Goal: Task Accomplishment & Management: Manage account settings

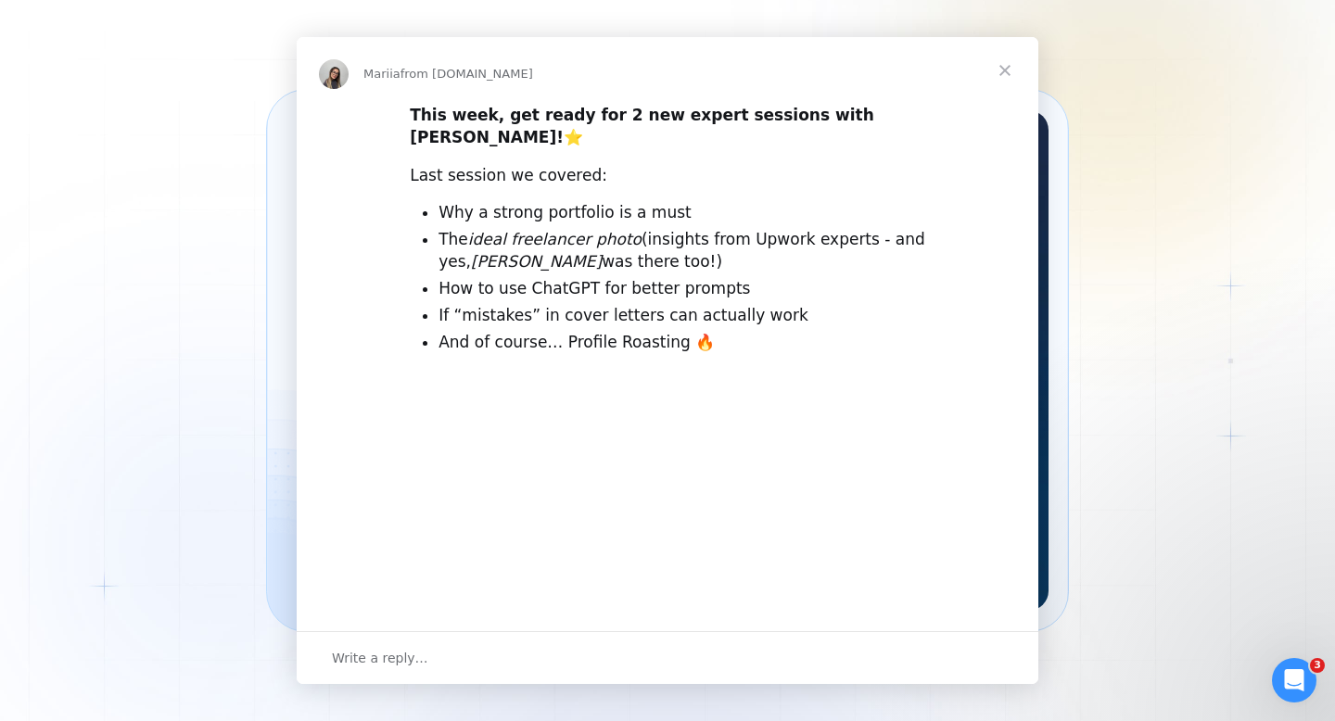
click at [356, 438] on img "Intercom messenger" at bounding box center [668, 540] width 742 height 323
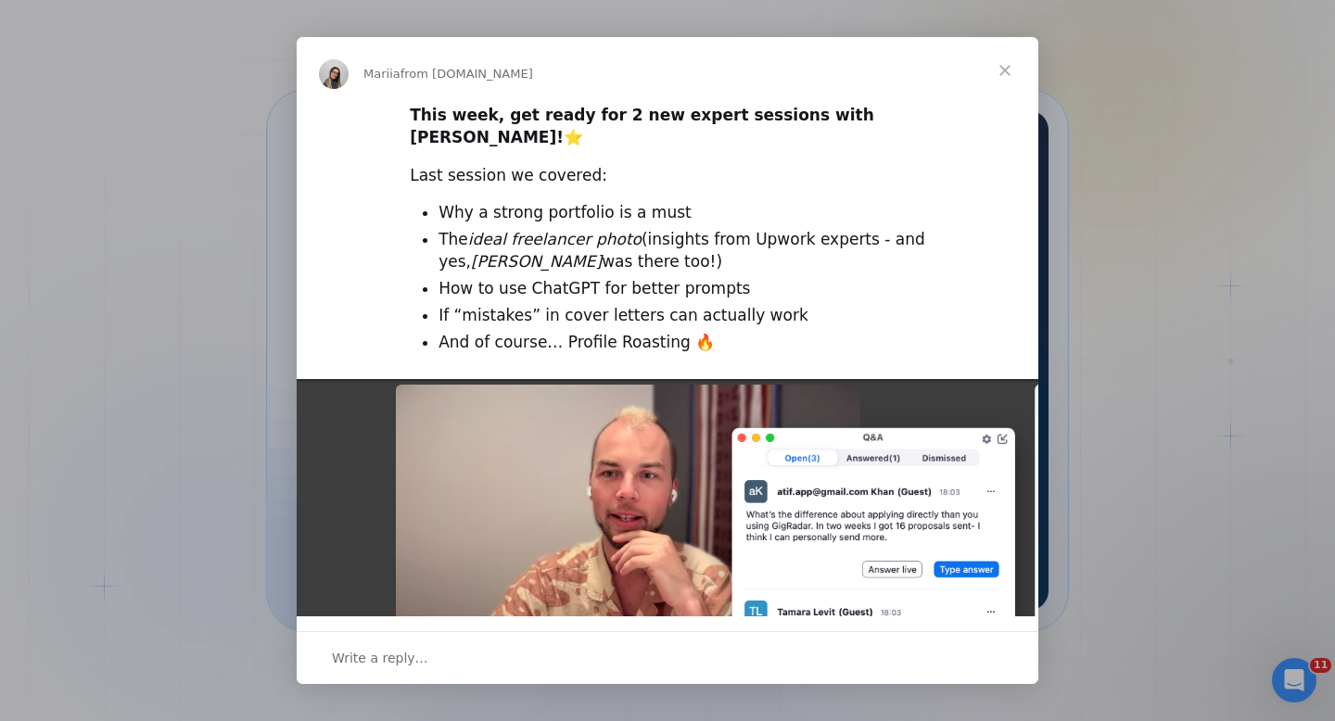
click at [1017, 61] on span "Close" at bounding box center [1005, 70] width 67 height 67
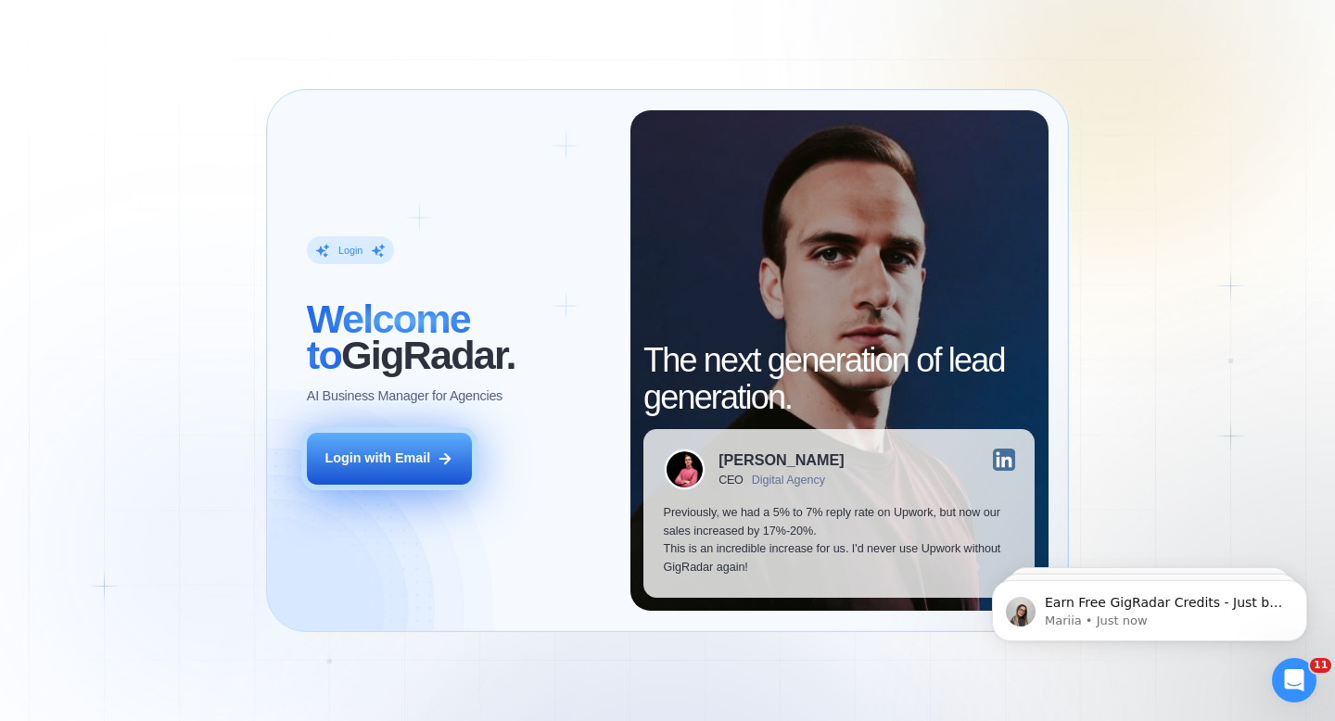
click at [439, 464] on icon at bounding box center [445, 459] width 17 height 17
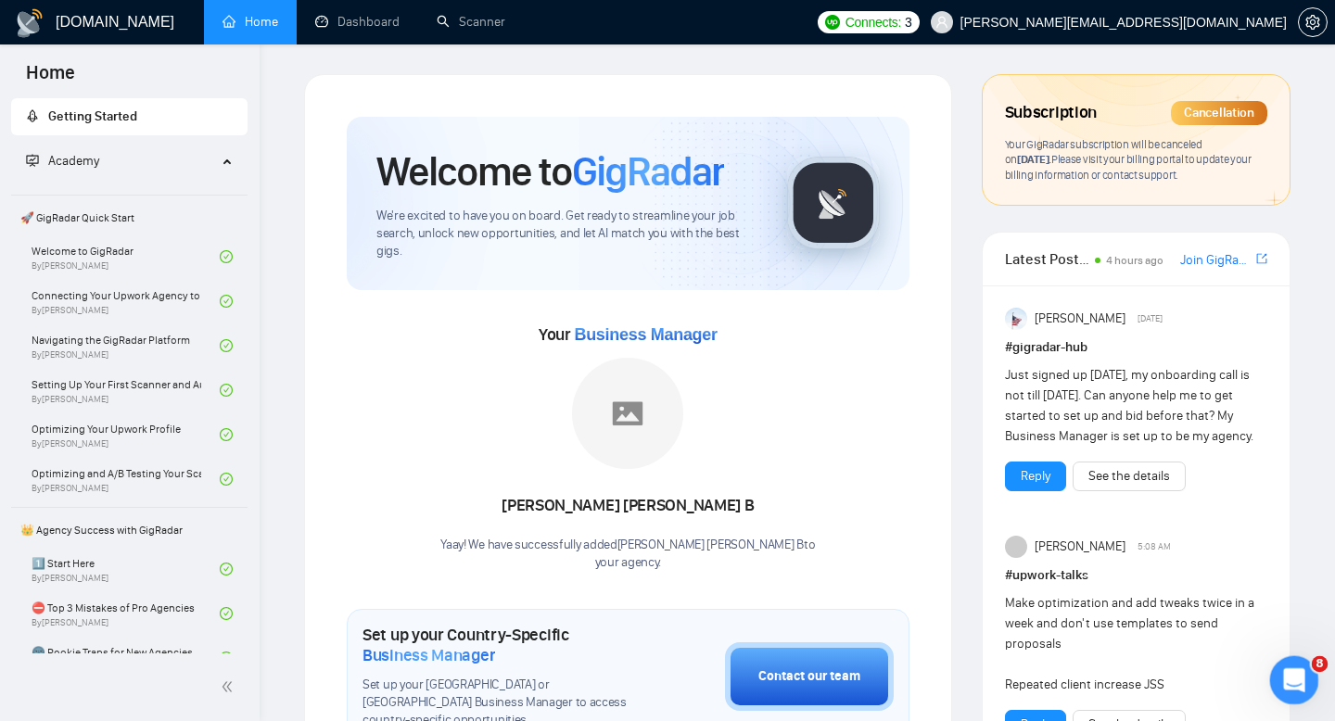
click at [1305, 681] on div "Open Intercom Messenger" at bounding box center [1291, 677] width 61 height 61
click at [1291, 693] on icon "Close Intercom Messenger" at bounding box center [1288, 704] width 22 height 22
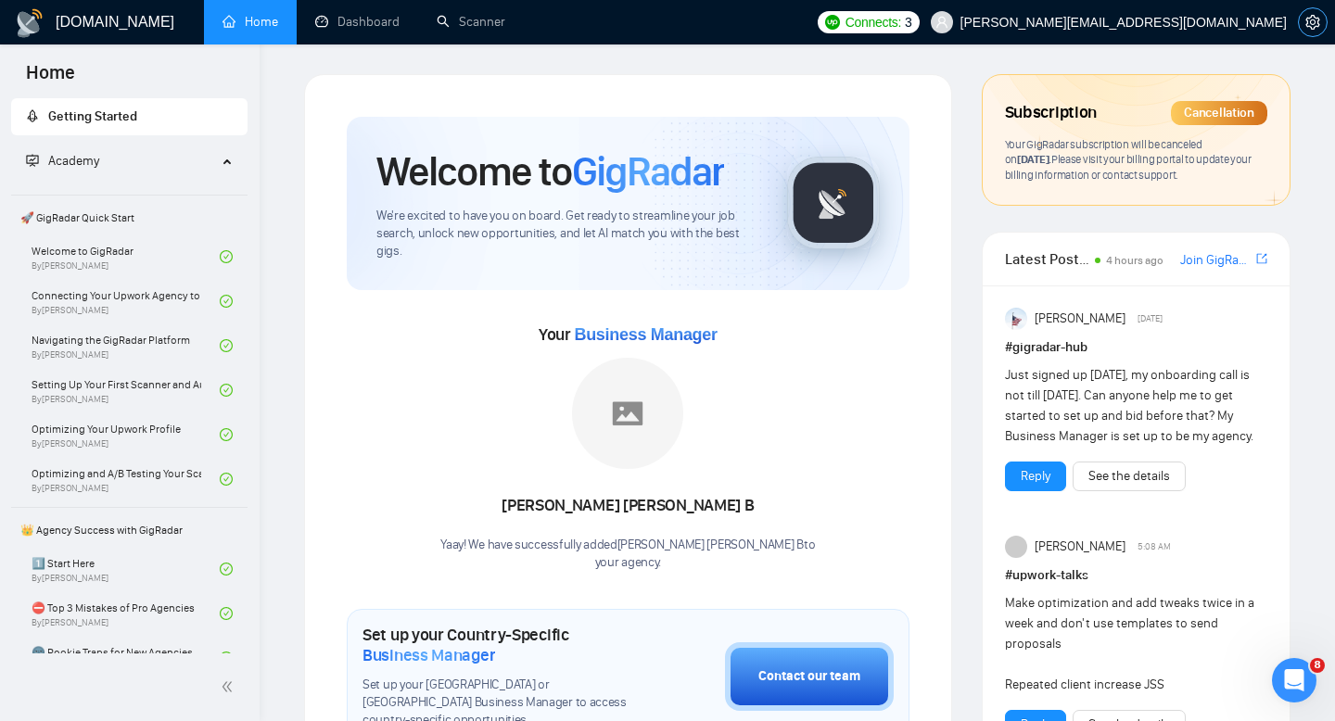
click at [1310, 21] on icon "setting" at bounding box center [1312, 22] width 14 height 15
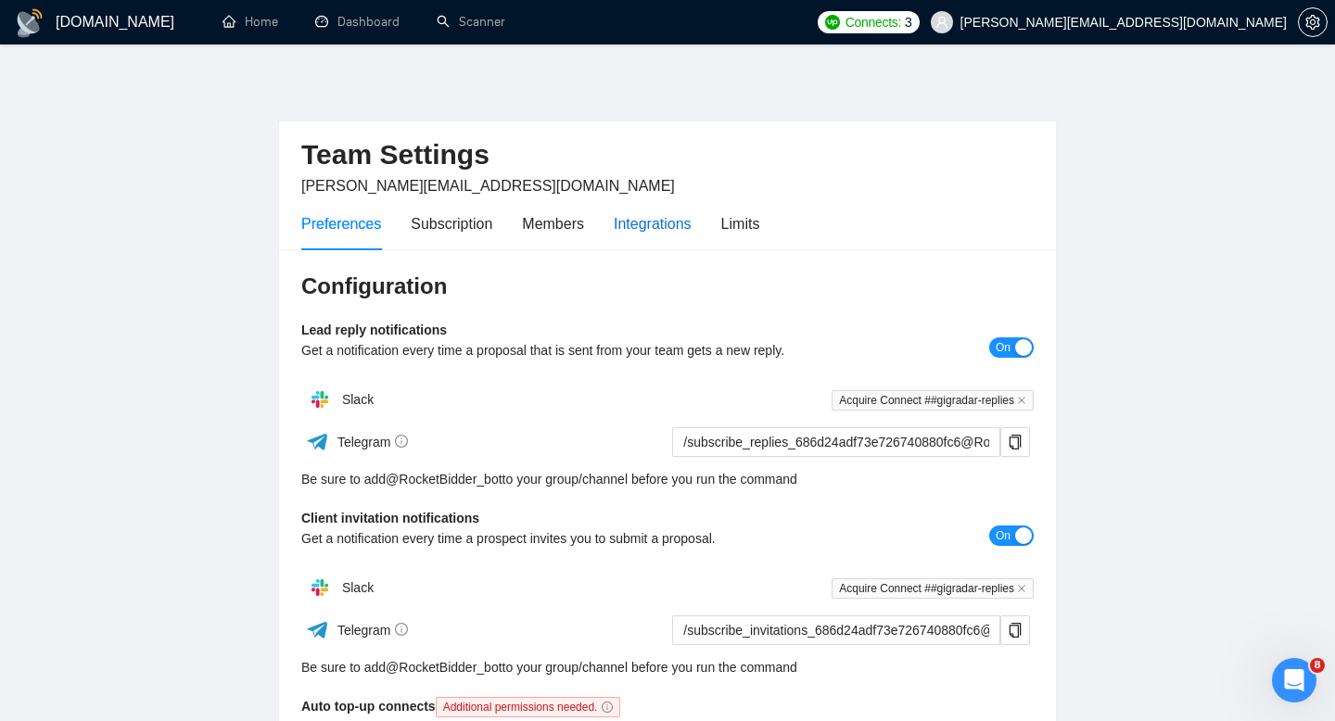
click at [623, 232] on div "Integrations" at bounding box center [653, 223] width 78 height 23
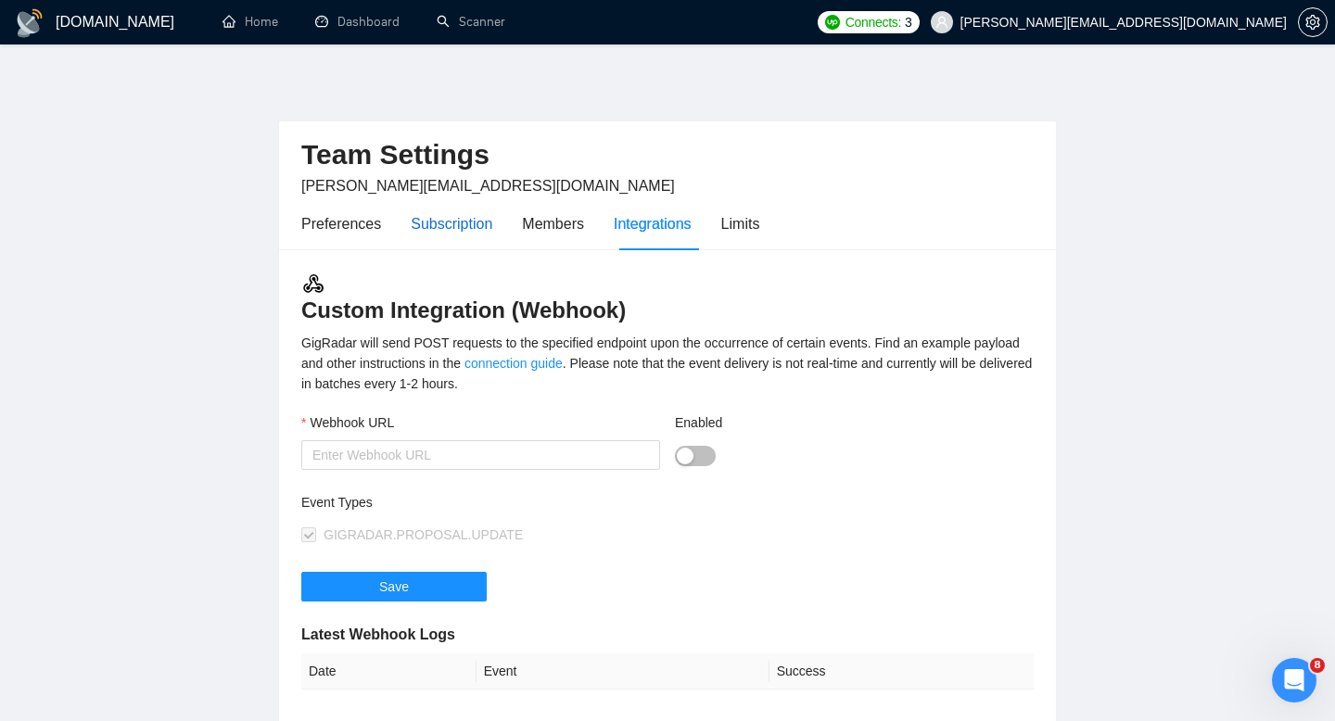
click at [445, 229] on div "Subscription" at bounding box center [452, 223] width 82 height 23
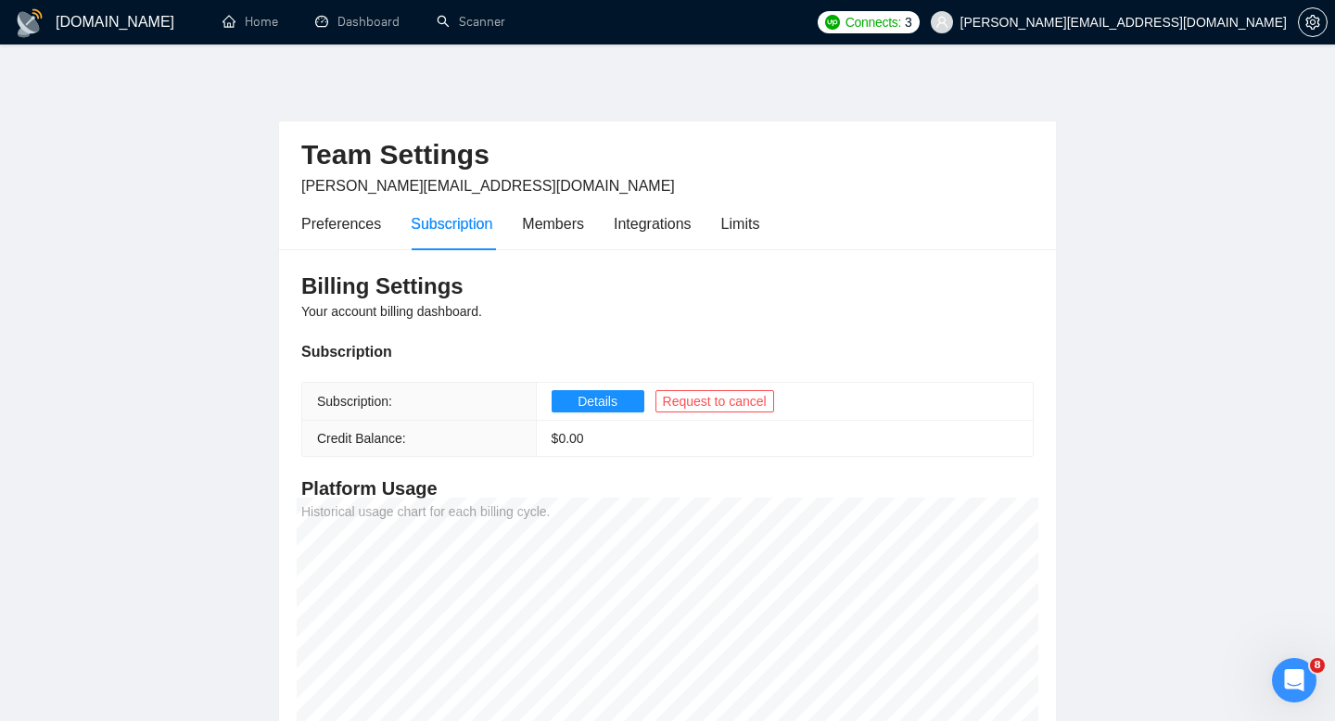
click at [81, 16] on h1 "[DOMAIN_NAME]" at bounding box center [115, 22] width 119 height 45
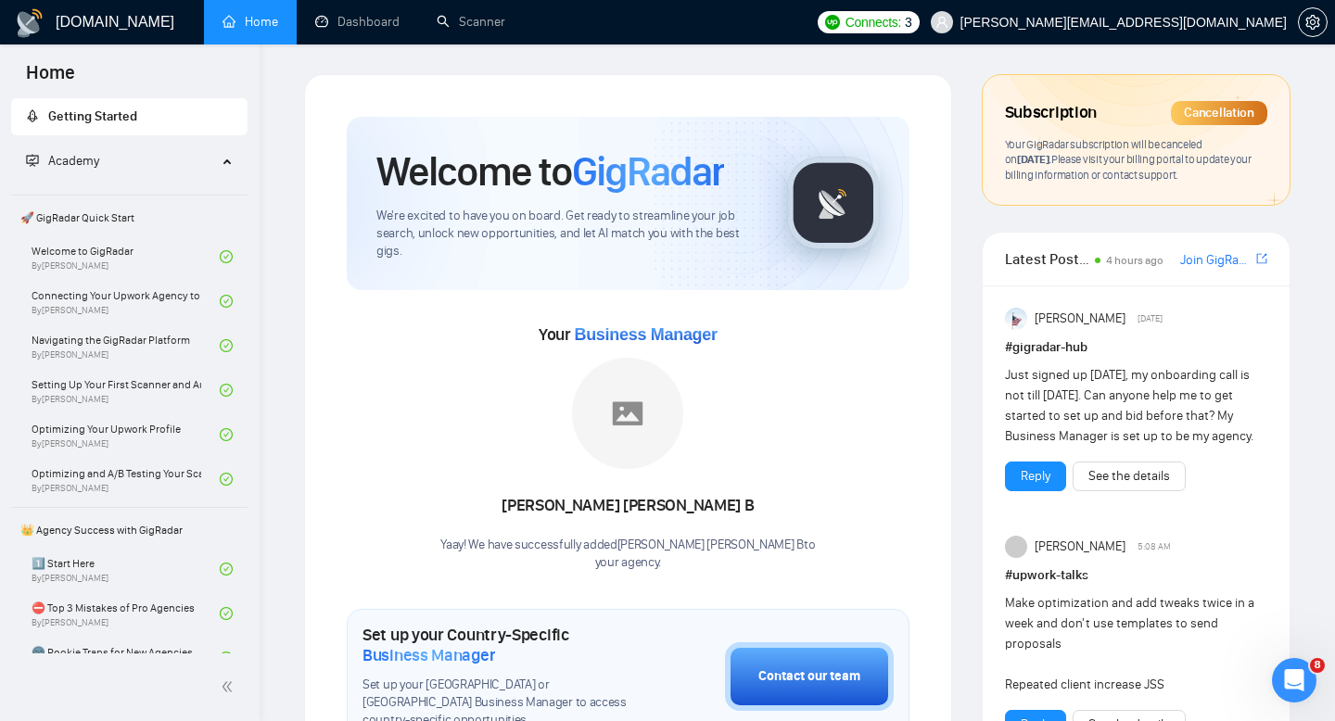
click at [1133, 167] on div "Your GigRadar subscription will be canceled on October 21, 2025 . Please visit …" at bounding box center [1136, 160] width 262 height 46
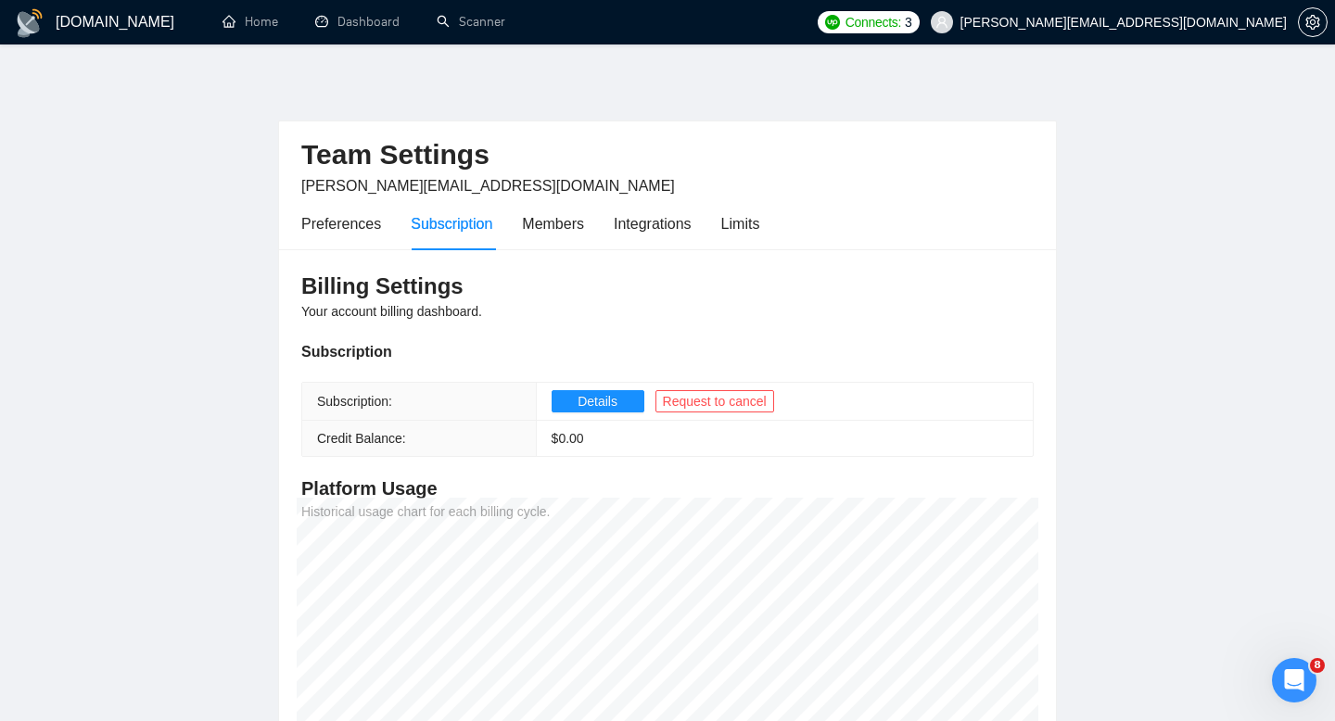
click at [66, 24] on h1 "[DOMAIN_NAME]" at bounding box center [115, 22] width 119 height 45
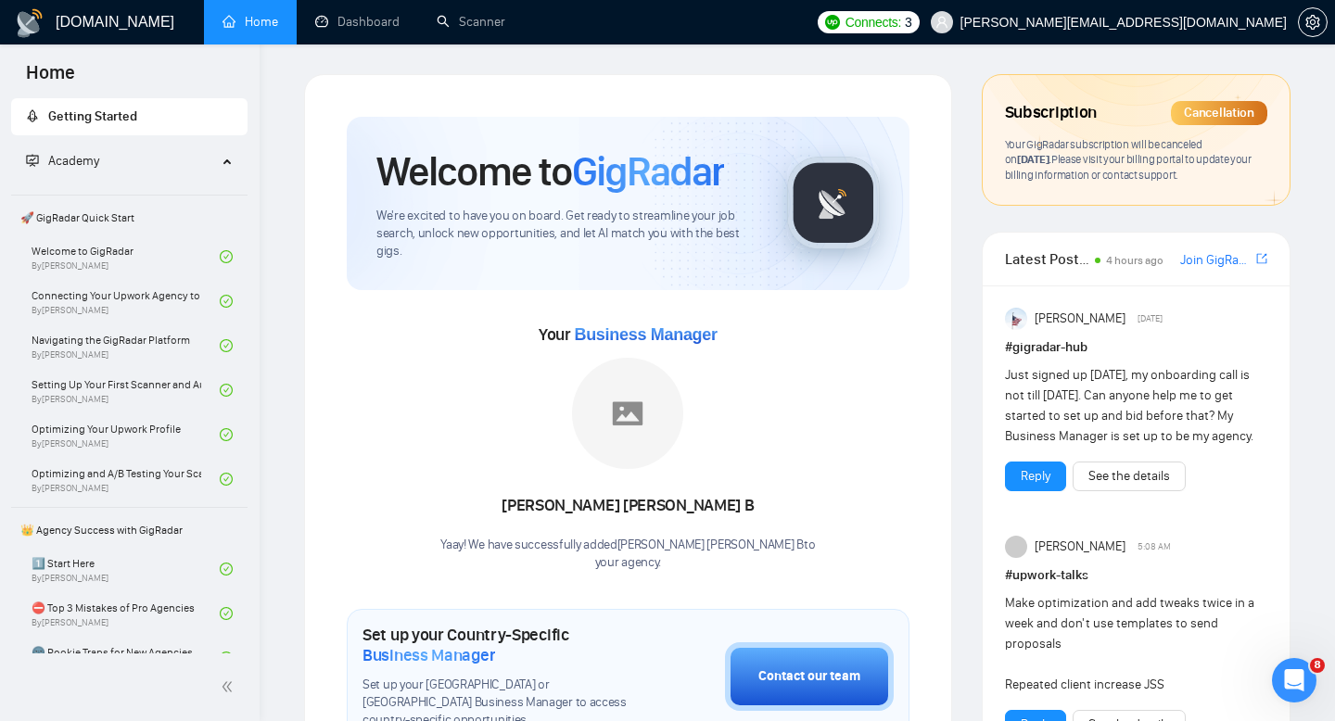
click at [1286, 698] on div "Open Intercom Messenger" at bounding box center [1291, 677] width 61 height 61
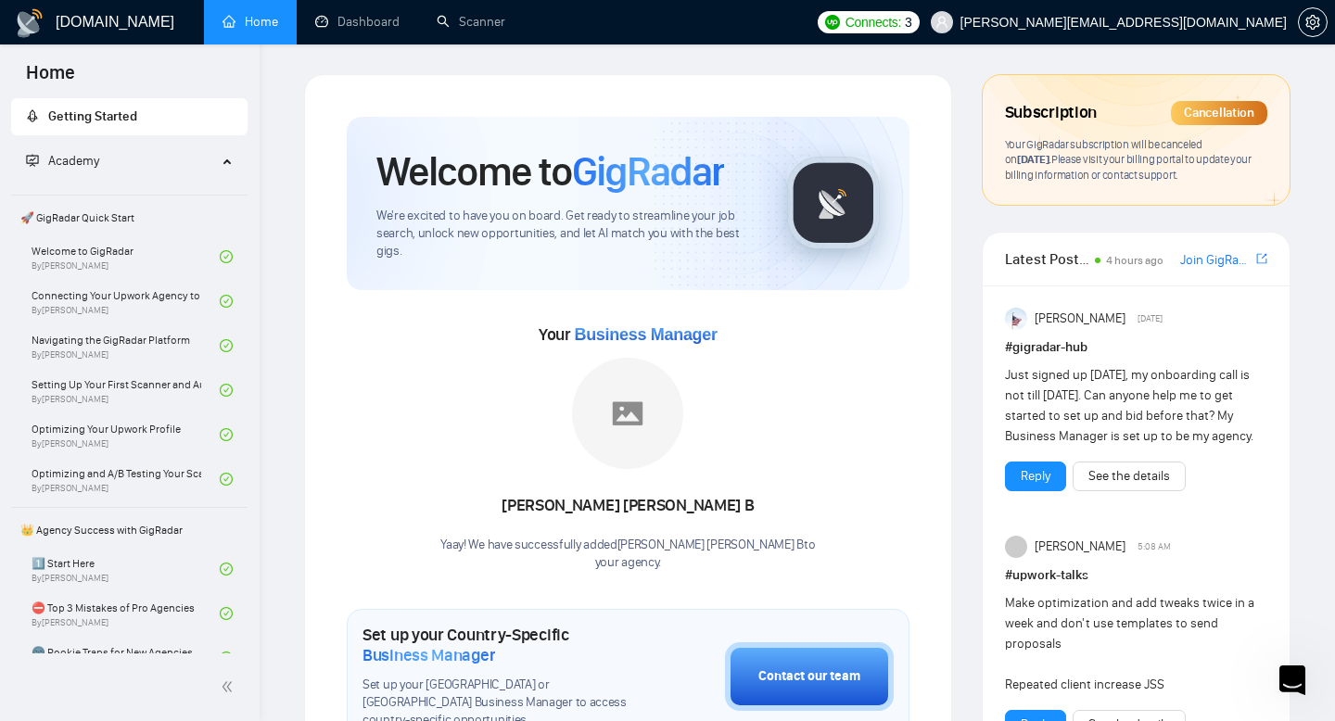
scroll to position [1850, 0]
type textarea "Hi Valeria, I appreciate it but unfortunately we want to move in a different di…"
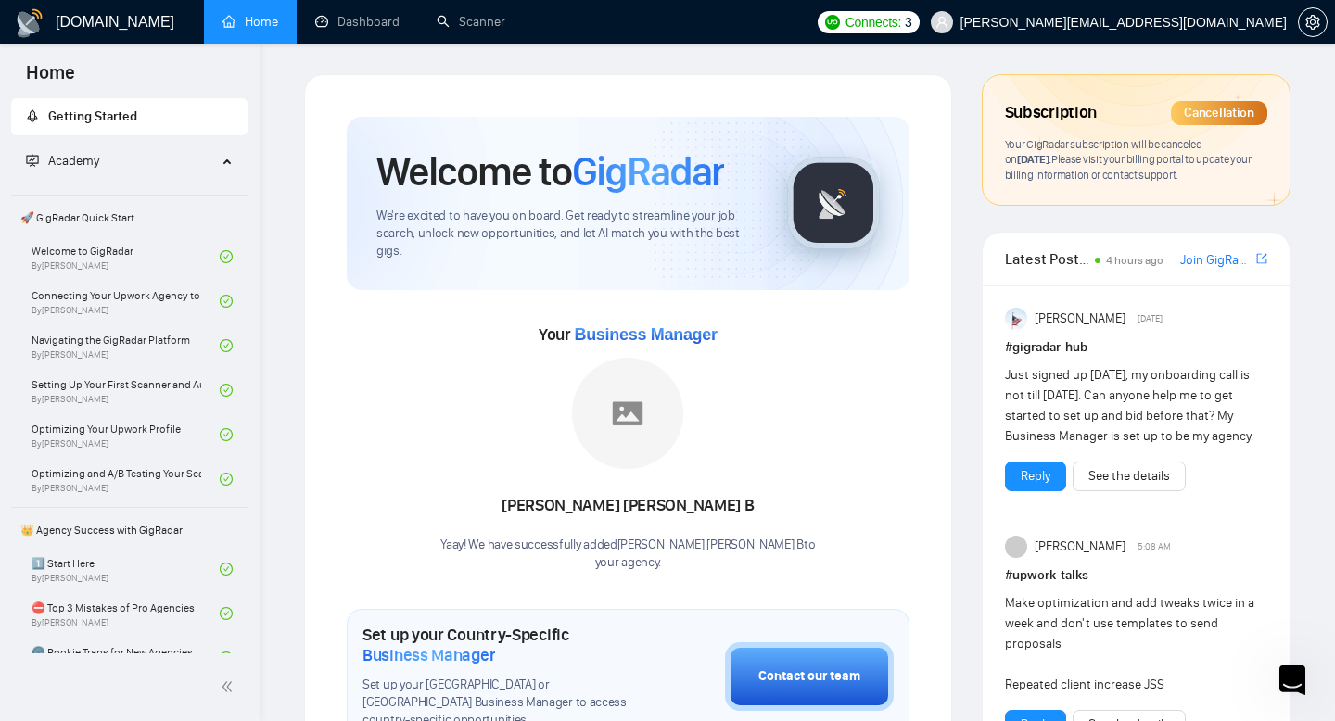
scroll to position [185, 0]
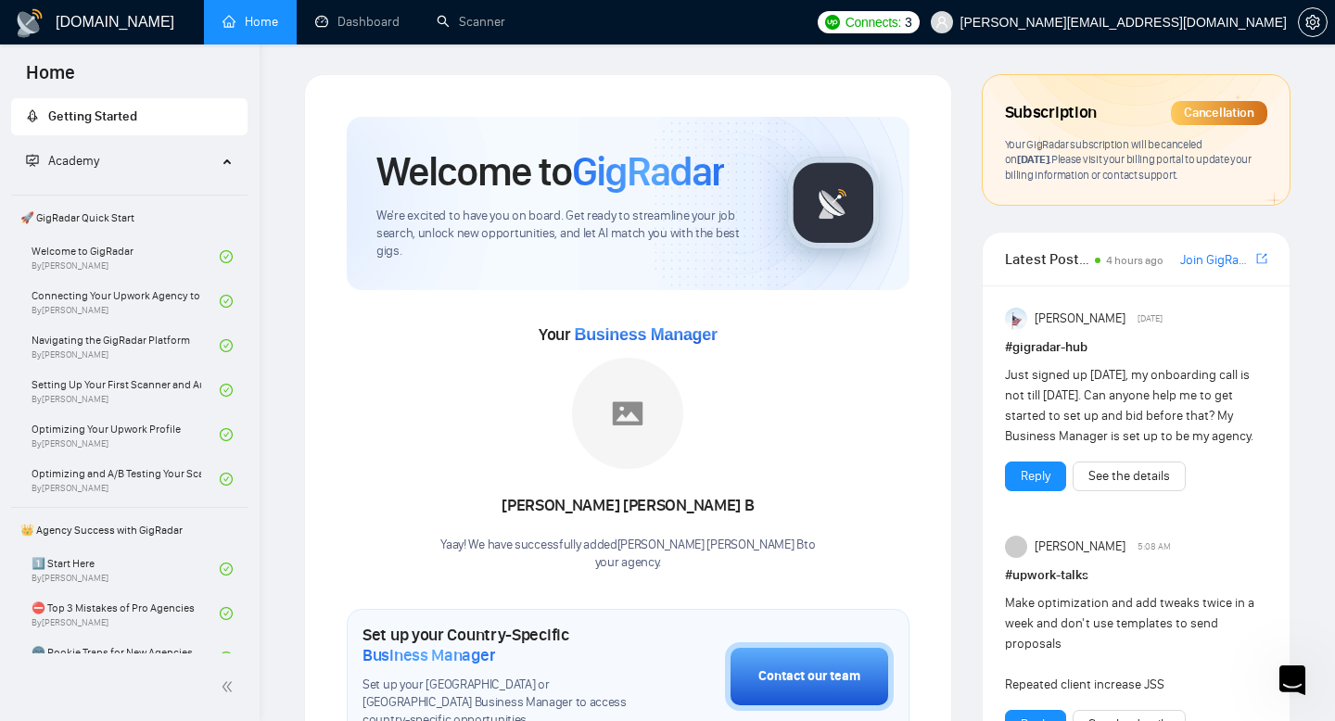
scroll to position [320, 0]
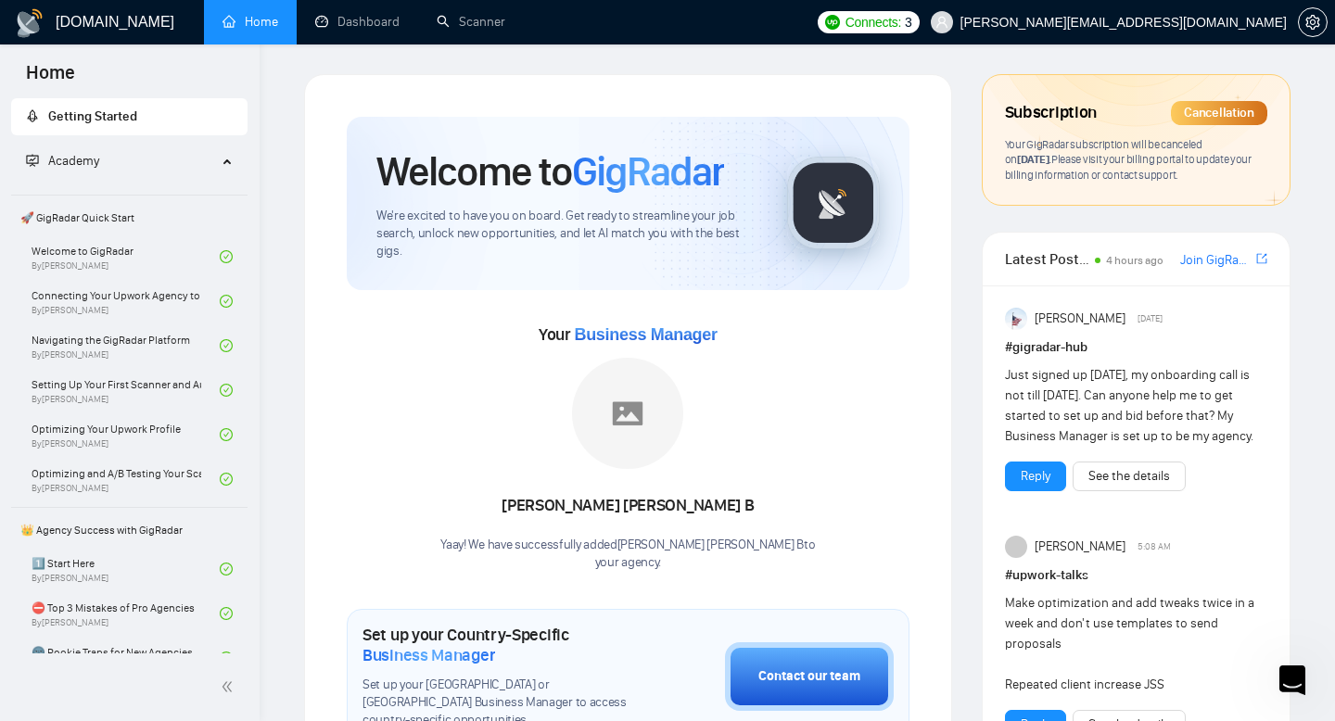
click at [1306, 694] on div "Close Intercom Messenger" at bounding box center [1292, 704] width 30 height 22
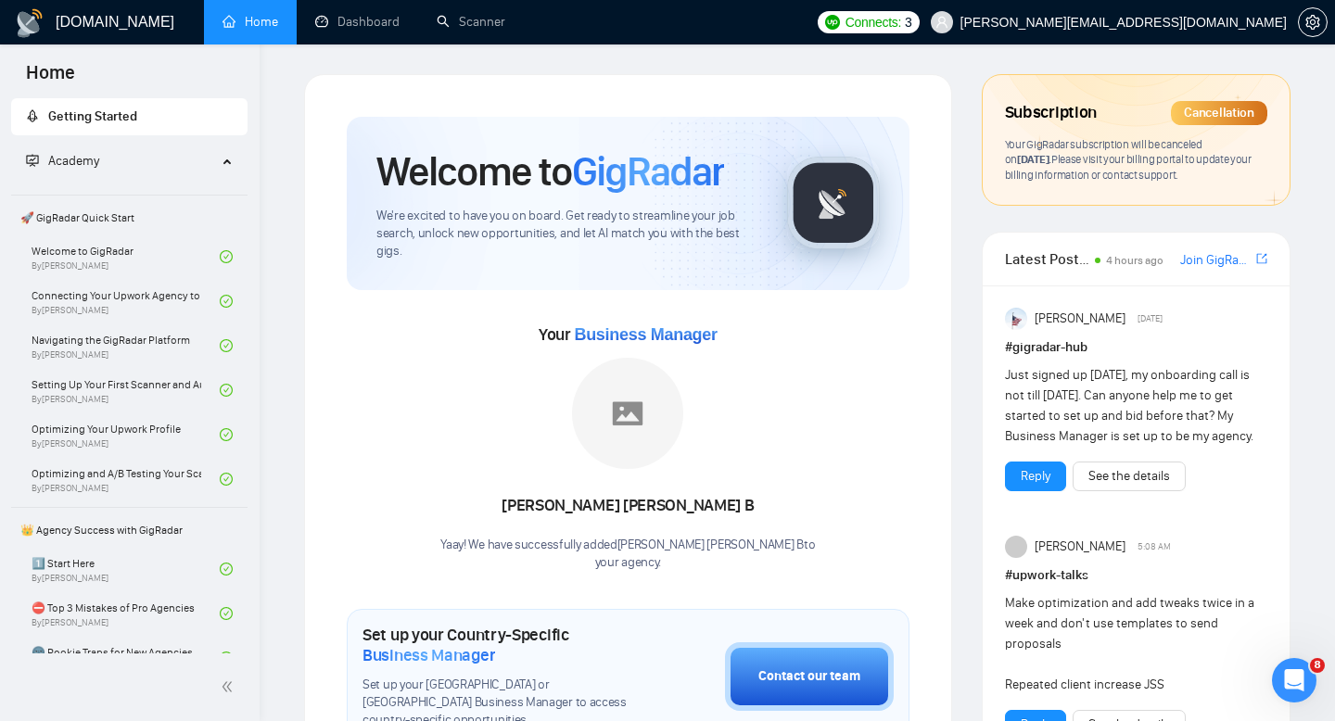
click at [1240, 111] on div "Cancellation" at bounding box center [1219, 113] width 96 height 24
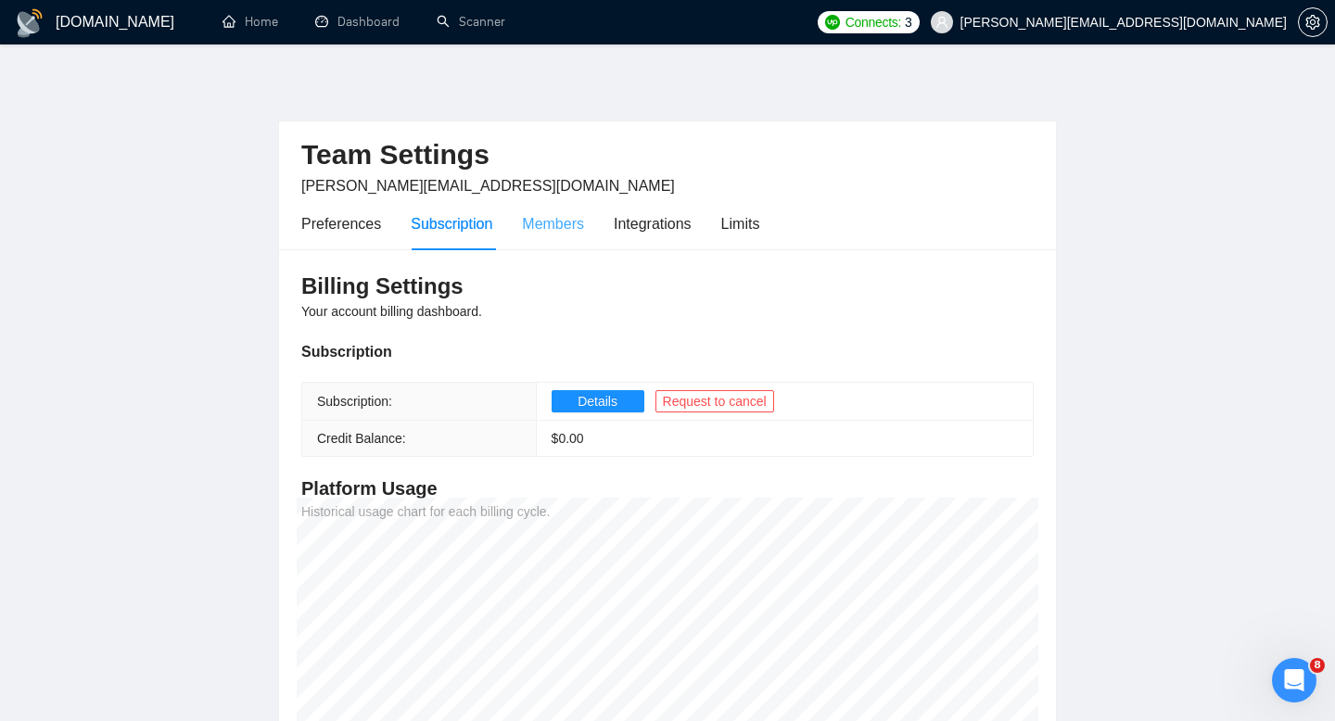
click at [567, 236] on div "Members" at bounding box center [553, 223] width 62 height 53
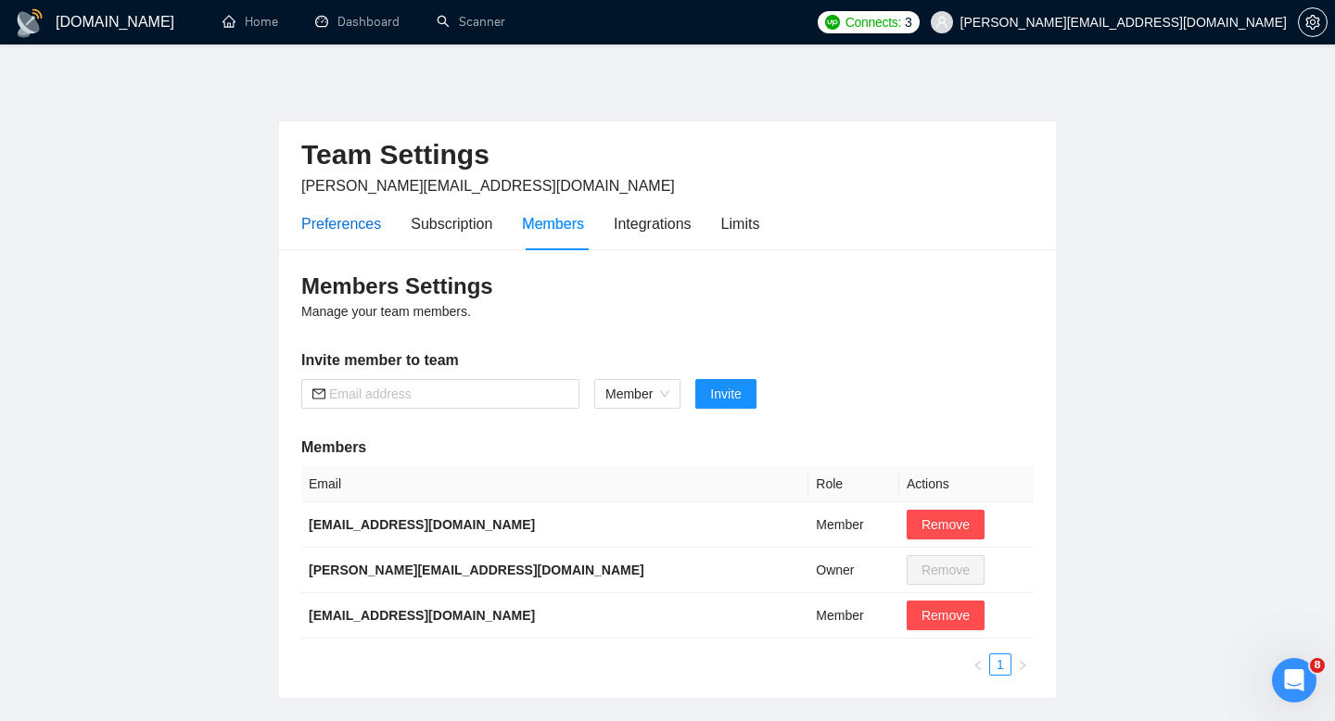
click at [379, 225] on div "Preferences" at bounding box center [341, 223] width 80 height 23
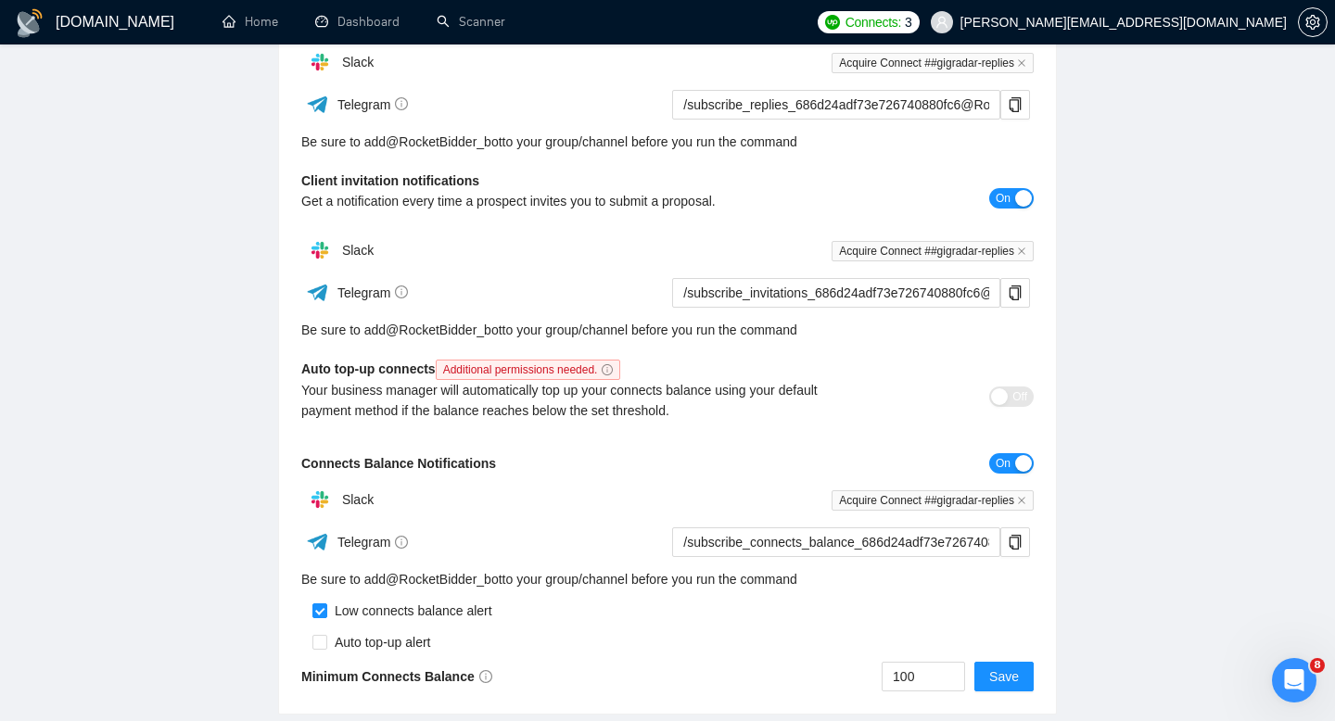
scroll to position [474, 0]
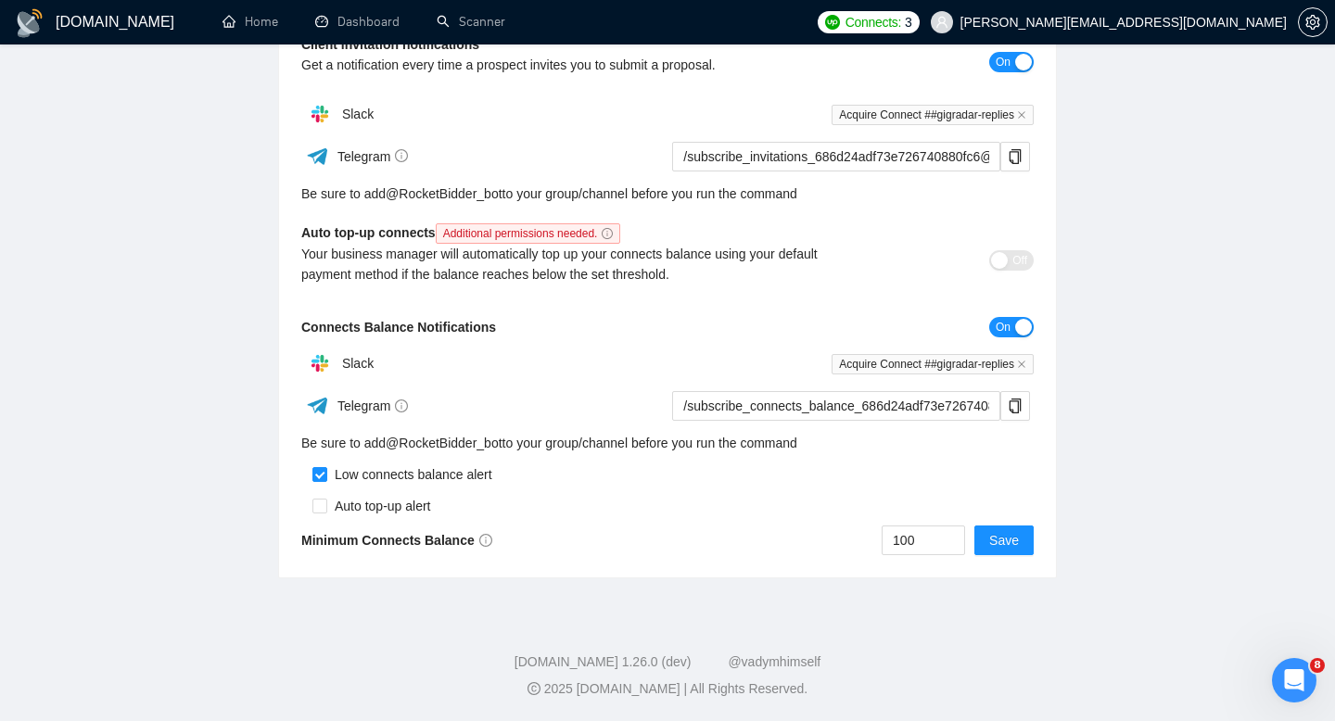
click at [1012, 325] on button "On" at bounding box center [1011, 327] width 45 height 20
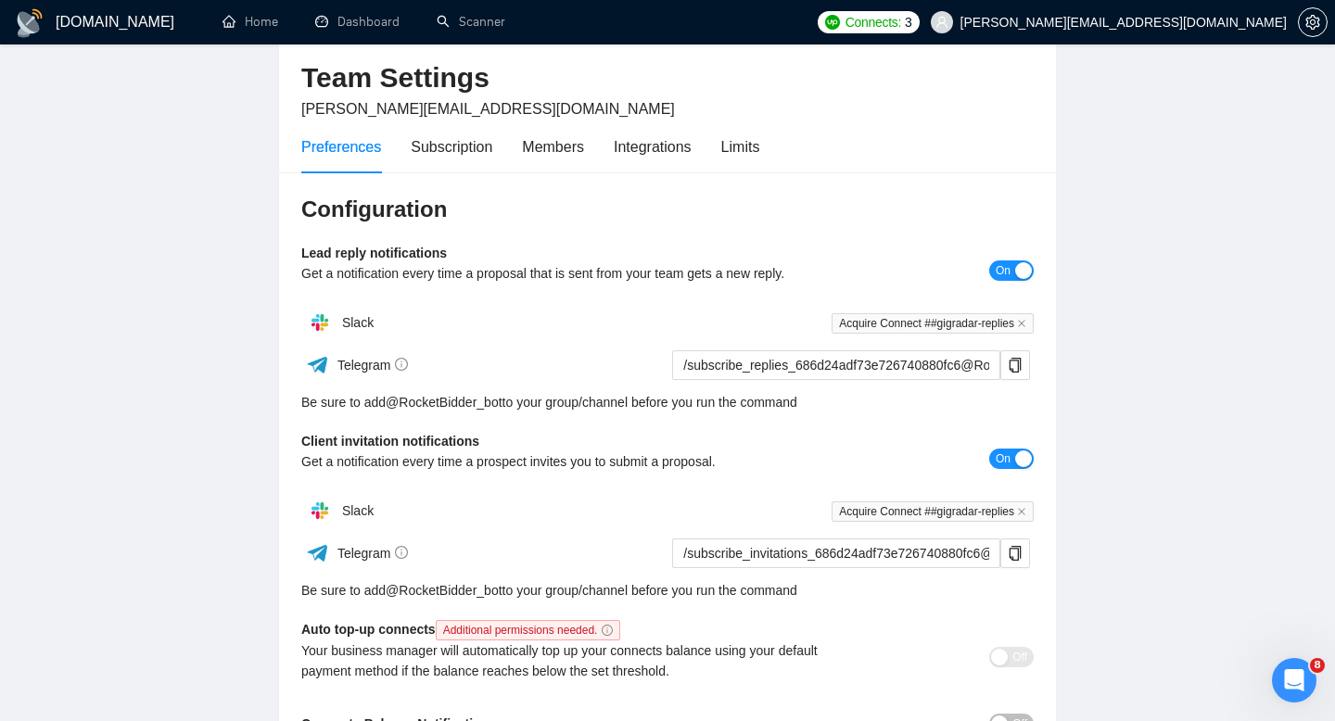
scroll to position [0, 0]
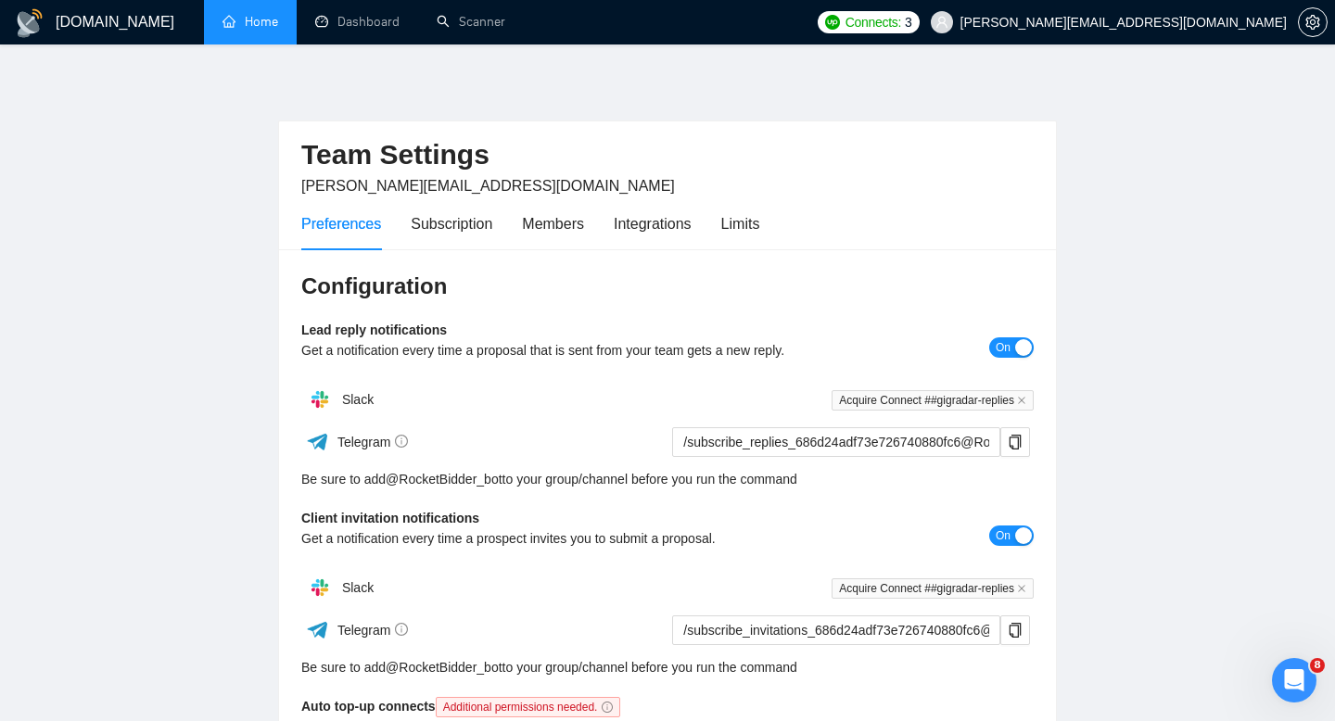
click at [264, 30] on link "Home" at bounding box center [251, 22] width 56 height 16
